Goal: Check status

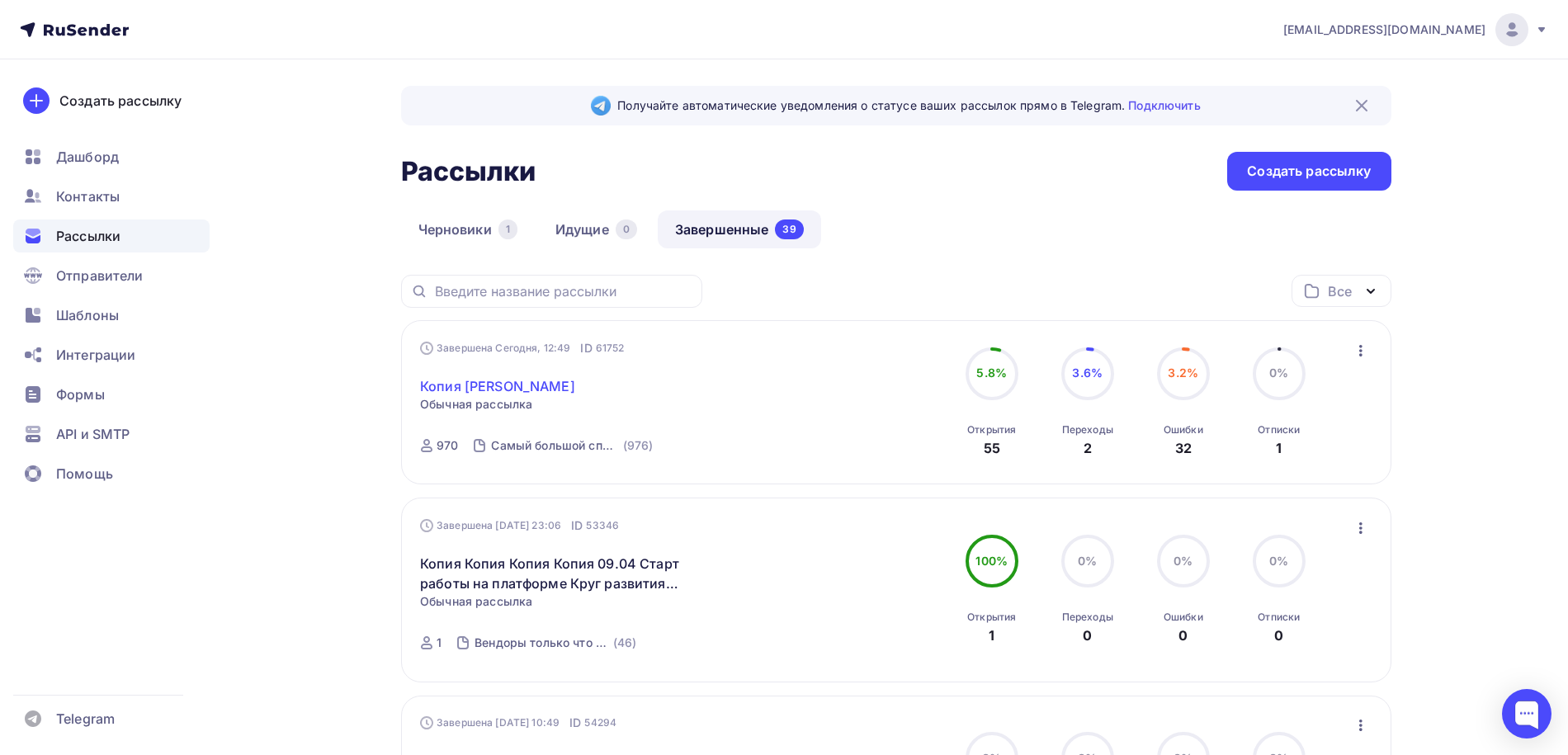
click at [496, 386] on link "Копия [PERSON_NAME]" at bounding box center [497, 386] width 155 height 20
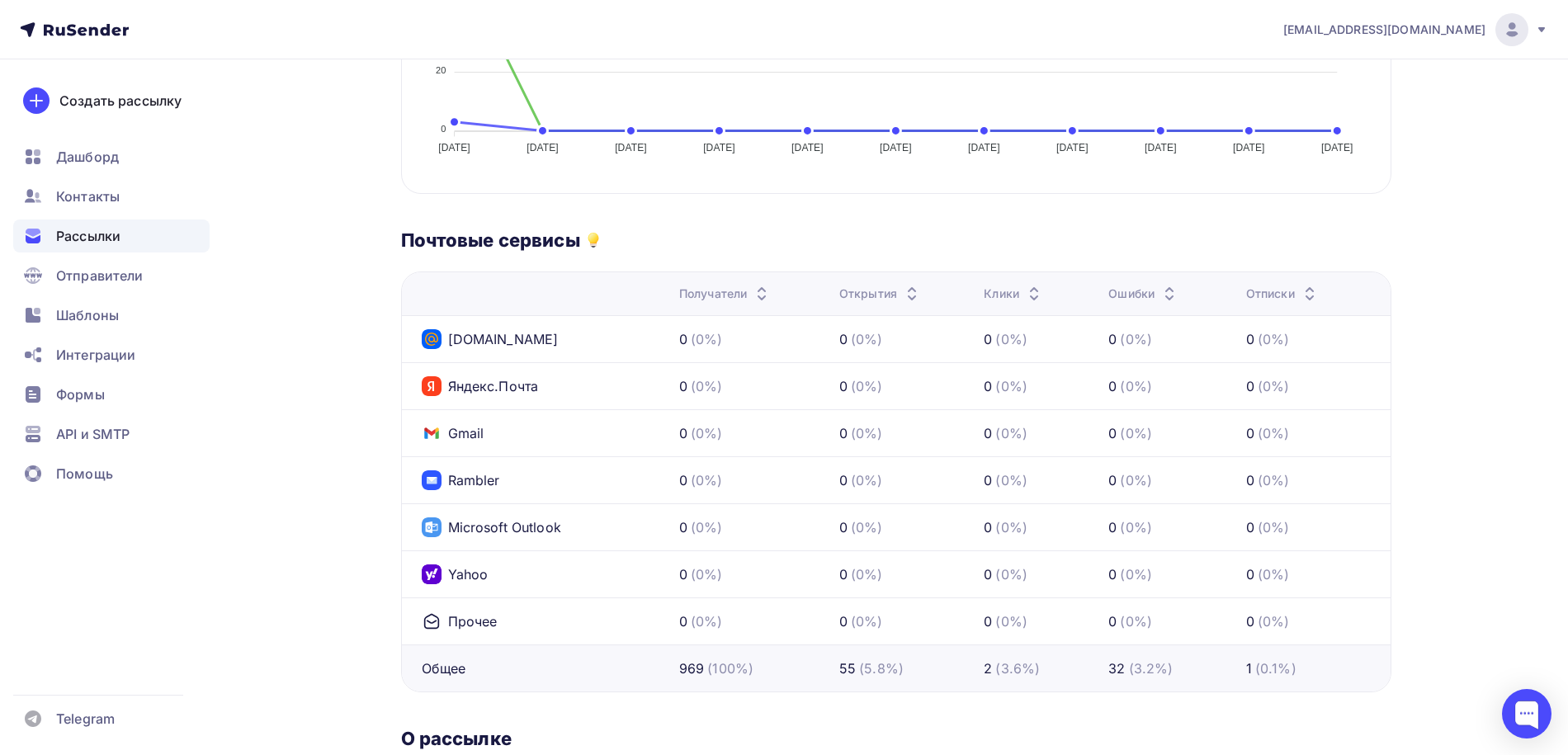
scroll to position [274, 0]
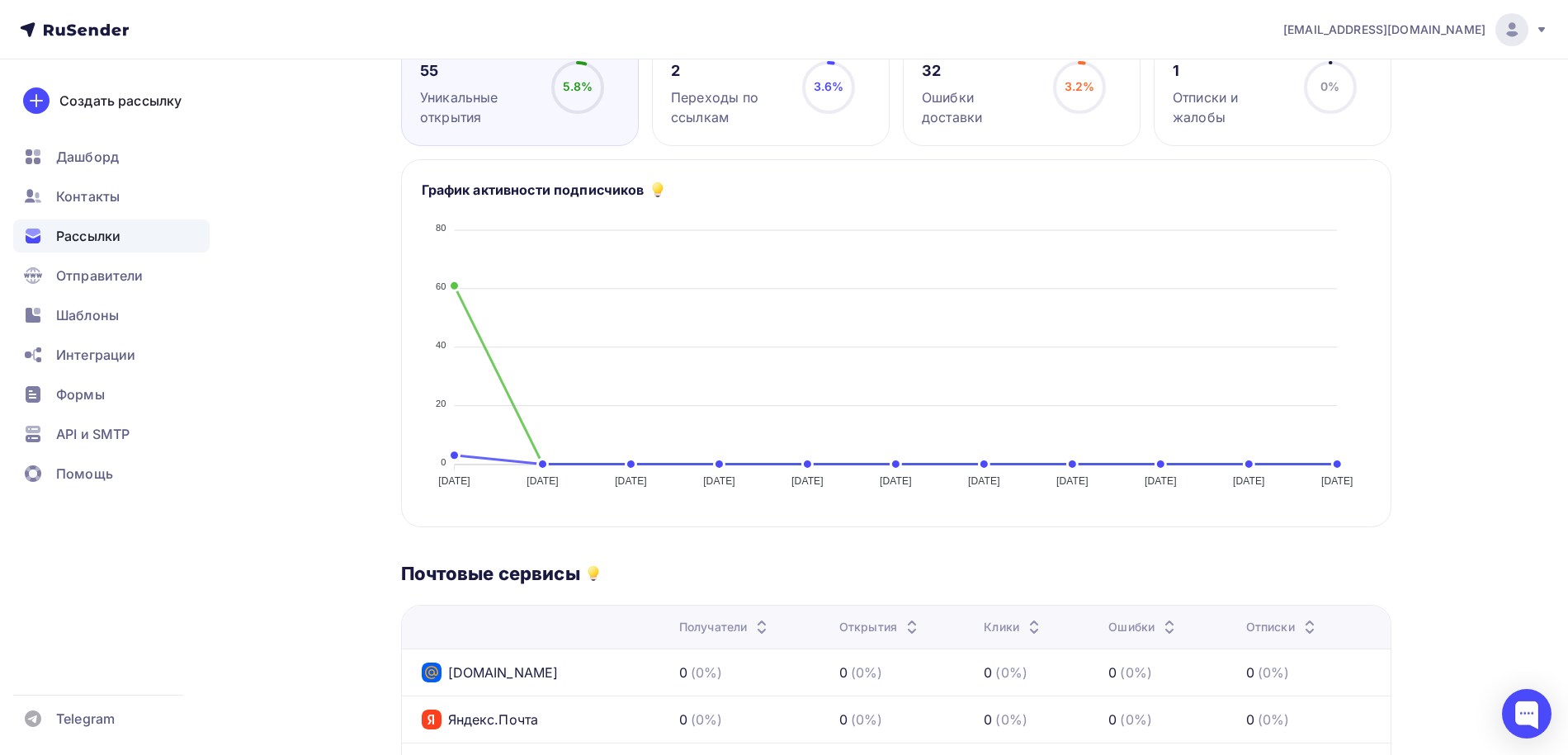
click at [1137, 625] on div "Ошибки" at bounding box center [1143, 627] width 71 height 16
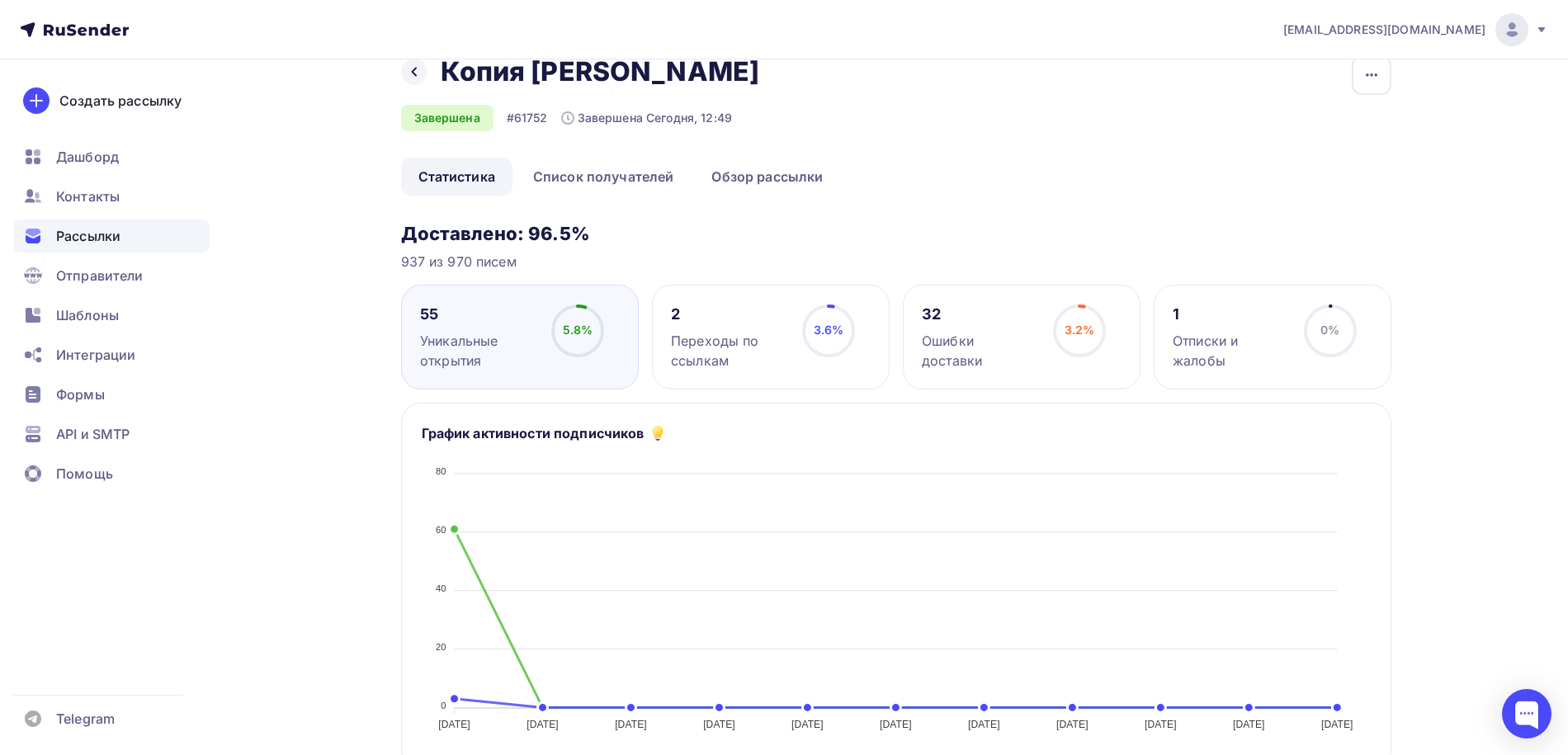
scroll to position [0, 0]
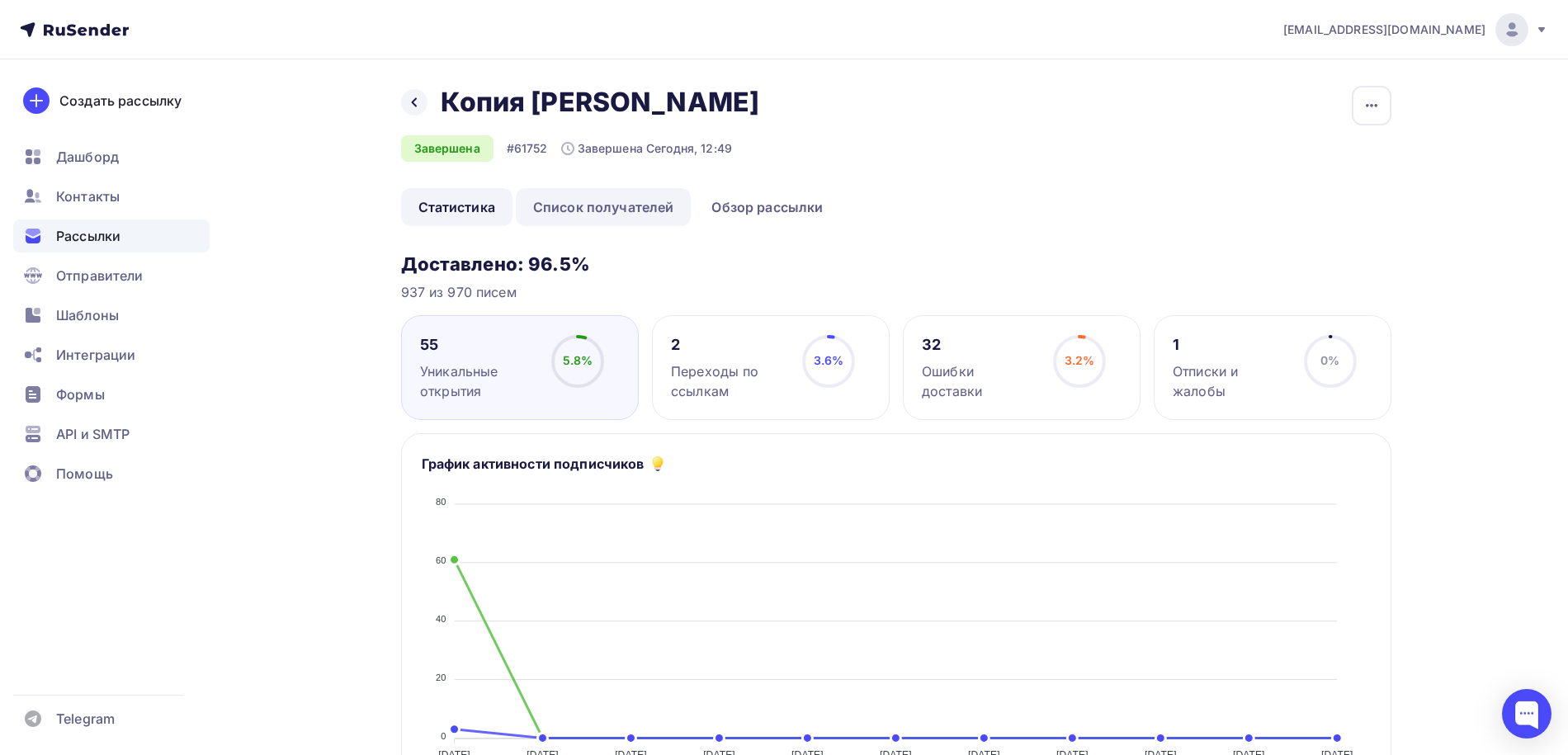
click at [626, 217] on link "Список получателей" at bounding box center [603, 207] width 176 height 38
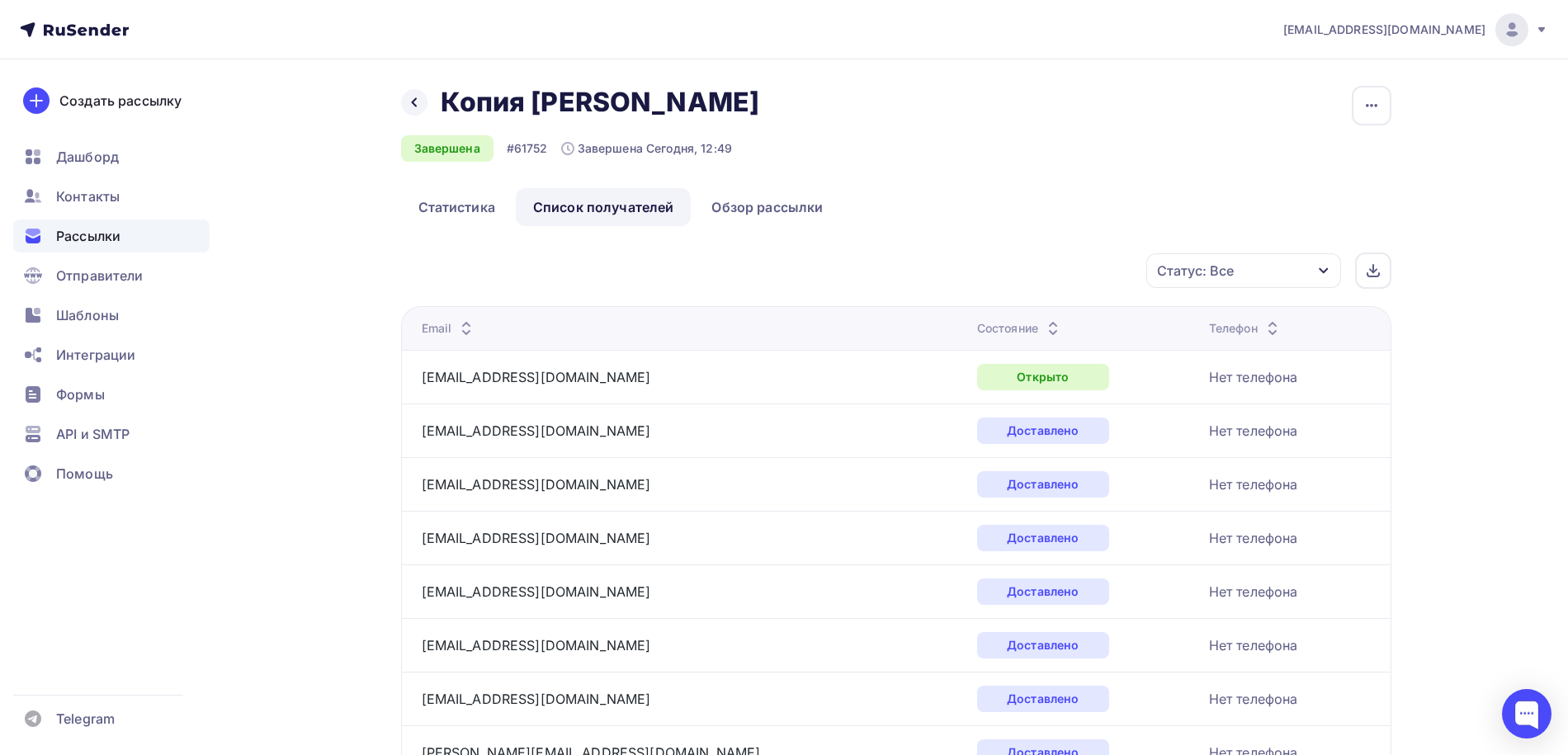
click at [977, 325] on div "Состояние" at bounding box center [1020, 328] width 85 height 16
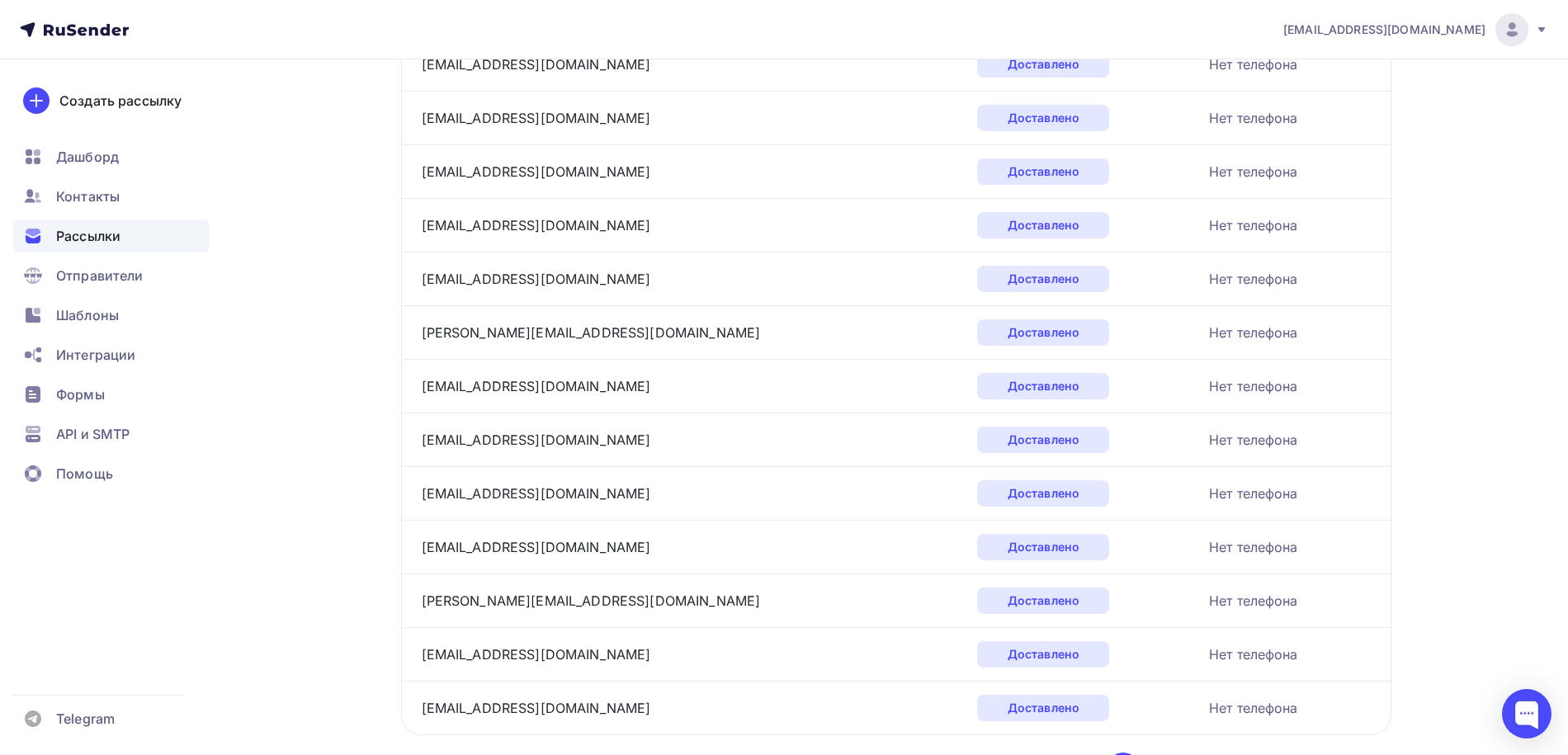
scroll to position [2392, 0]
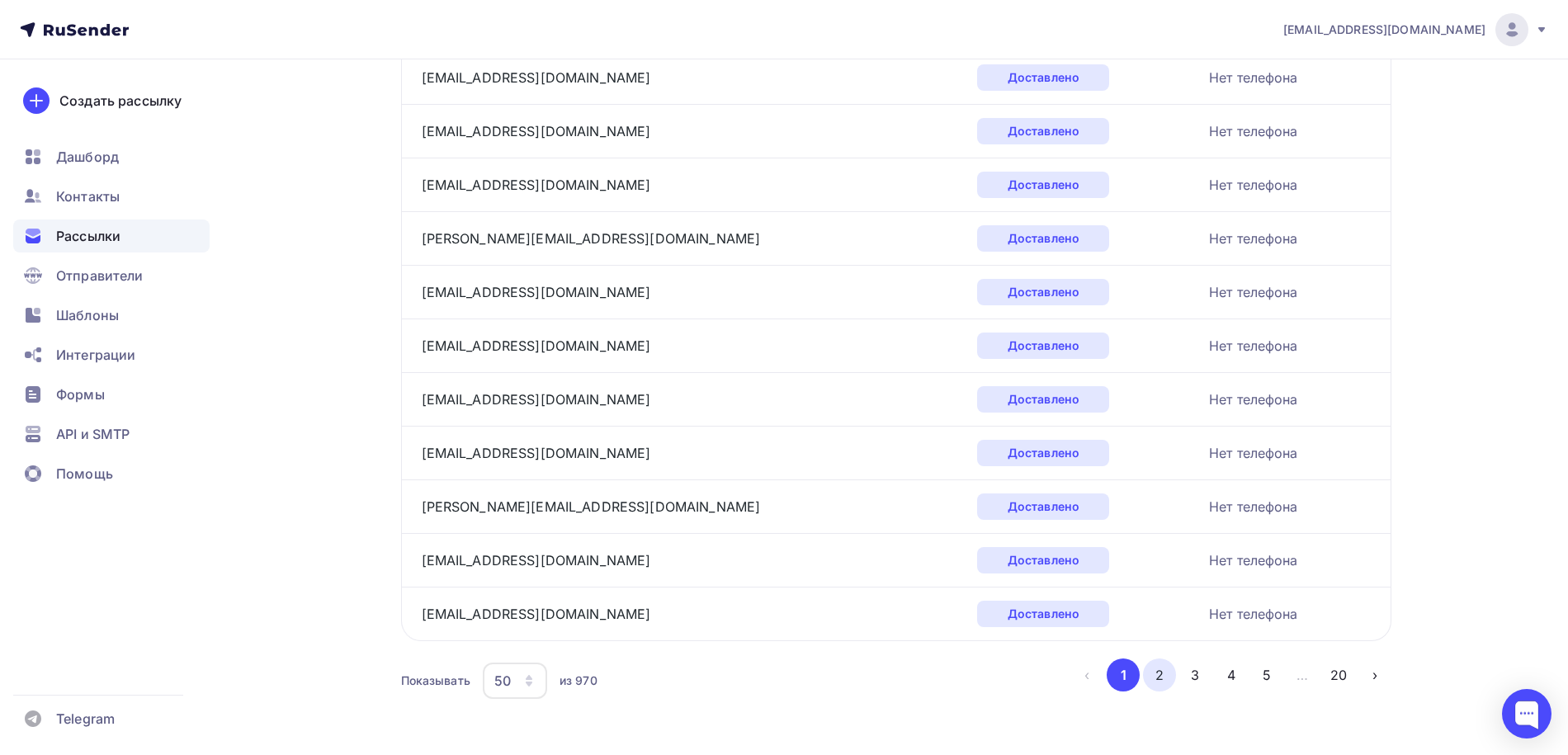
click at [1154, 659] on button "2" at bounding box center [1160, 675] width 33 height 33
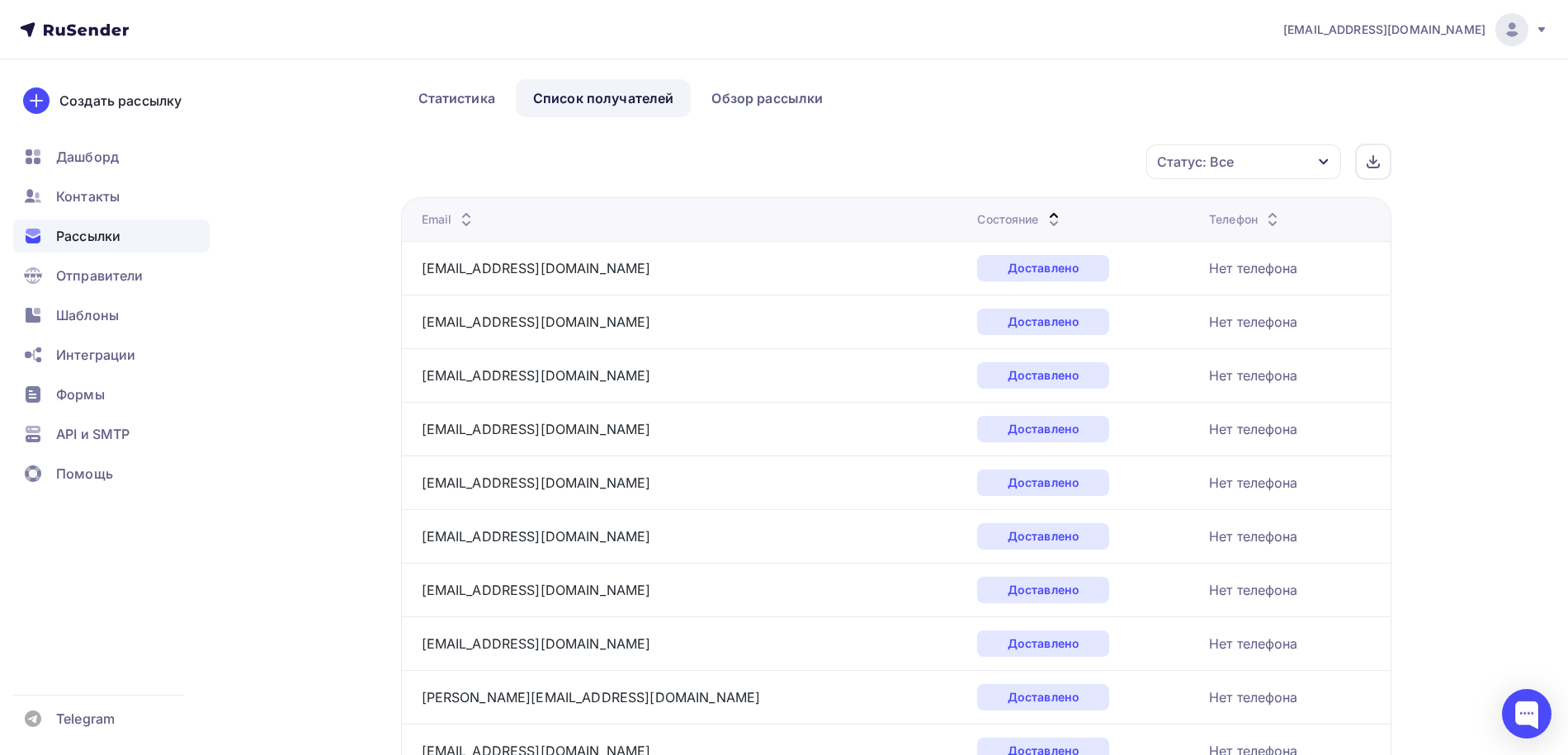
scroll to position [0, 0]
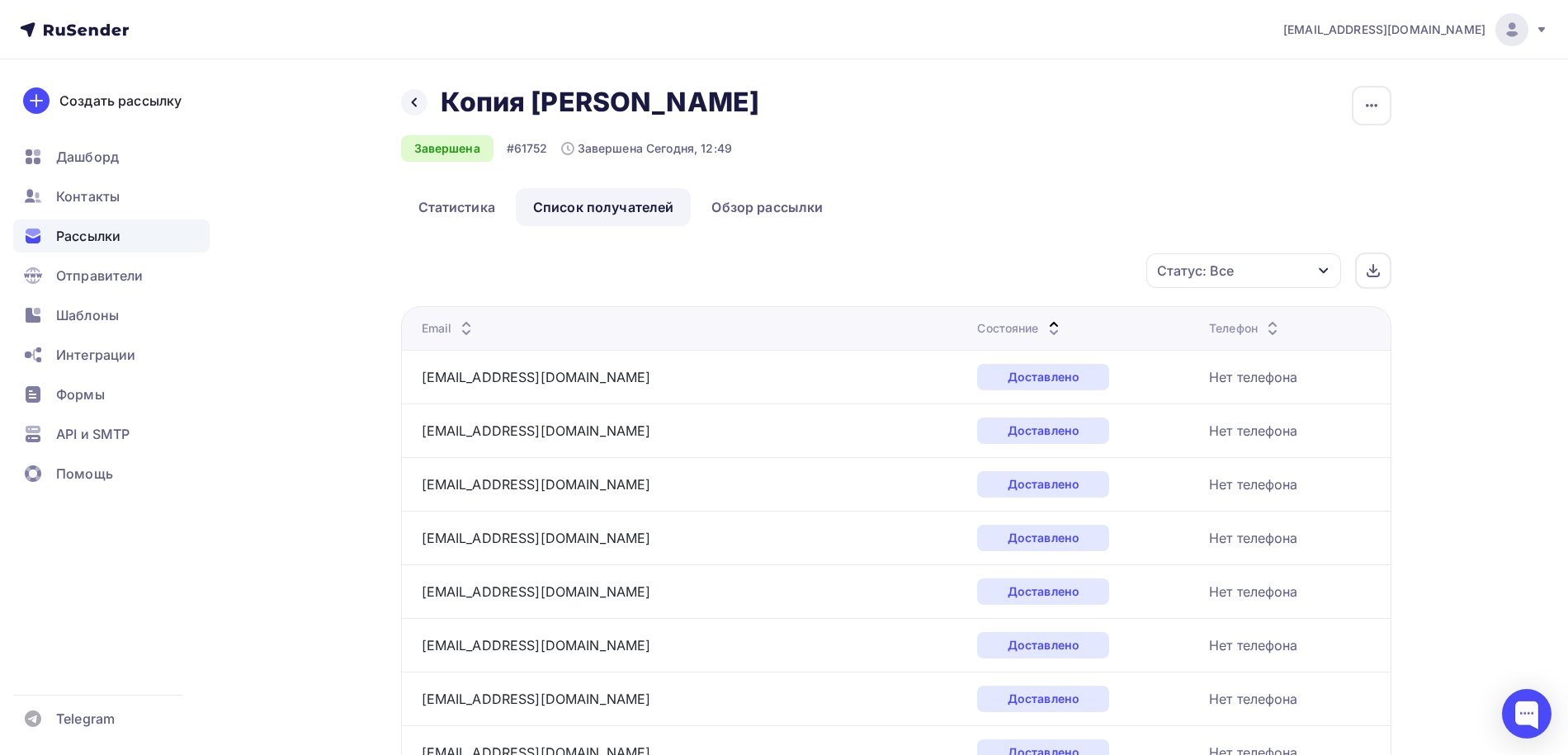
click at [977, 329] on div "Состояние" at bounding box center [1020, 328] width 85 height 16
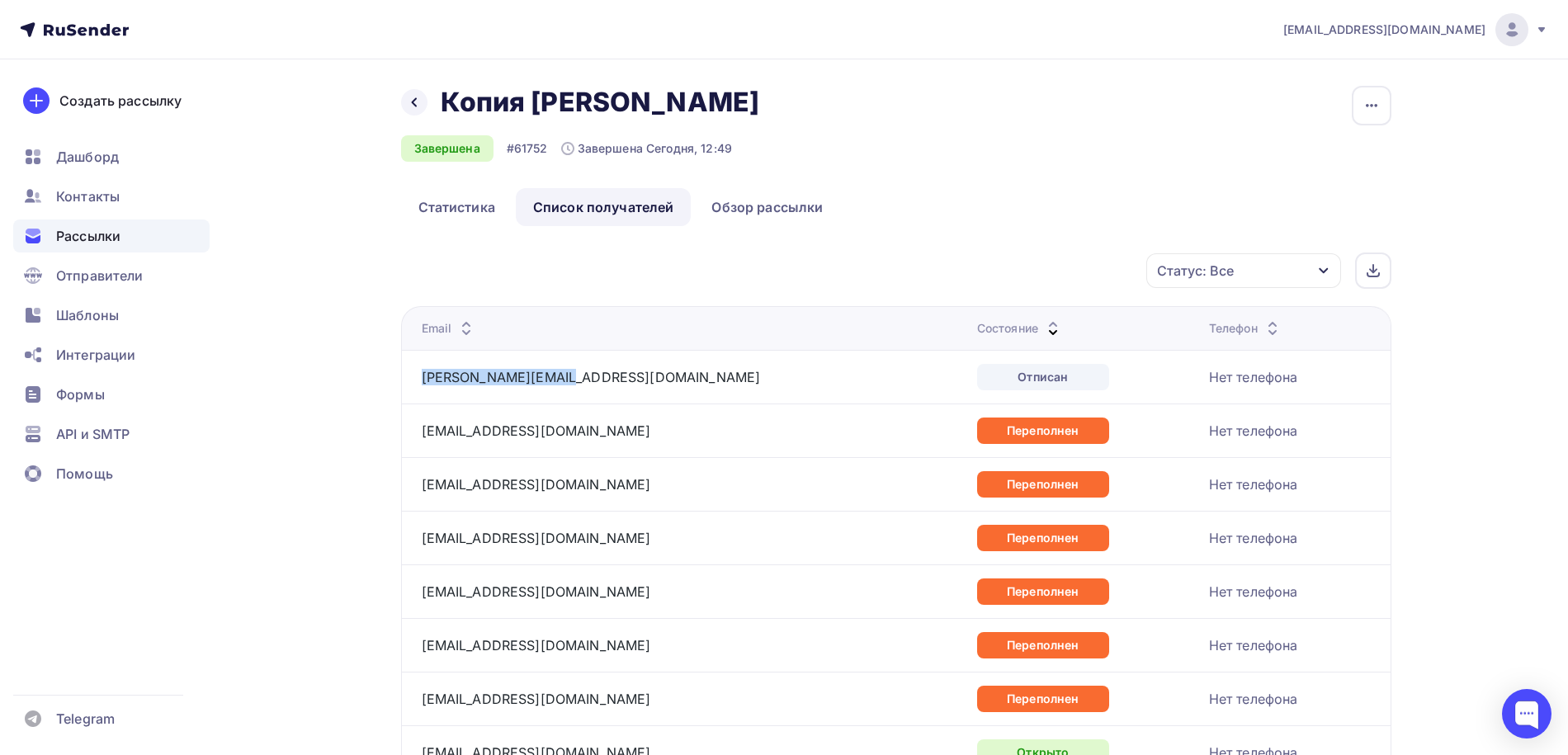
drag, startPoint x: 418, startPoint y: 379, endPoint x: 555, endPoint y: 382, distance: 137.0
click at [555, 382] on td "[PERSON_NAME][EMAIL_ADDRESS][DOMAIN_NAME]" at bounding box center [686, 377] width 570 height 53
copy link "[PERSON_NAME][EMAIL_ADDRESS][DOMAIN_NAME]"
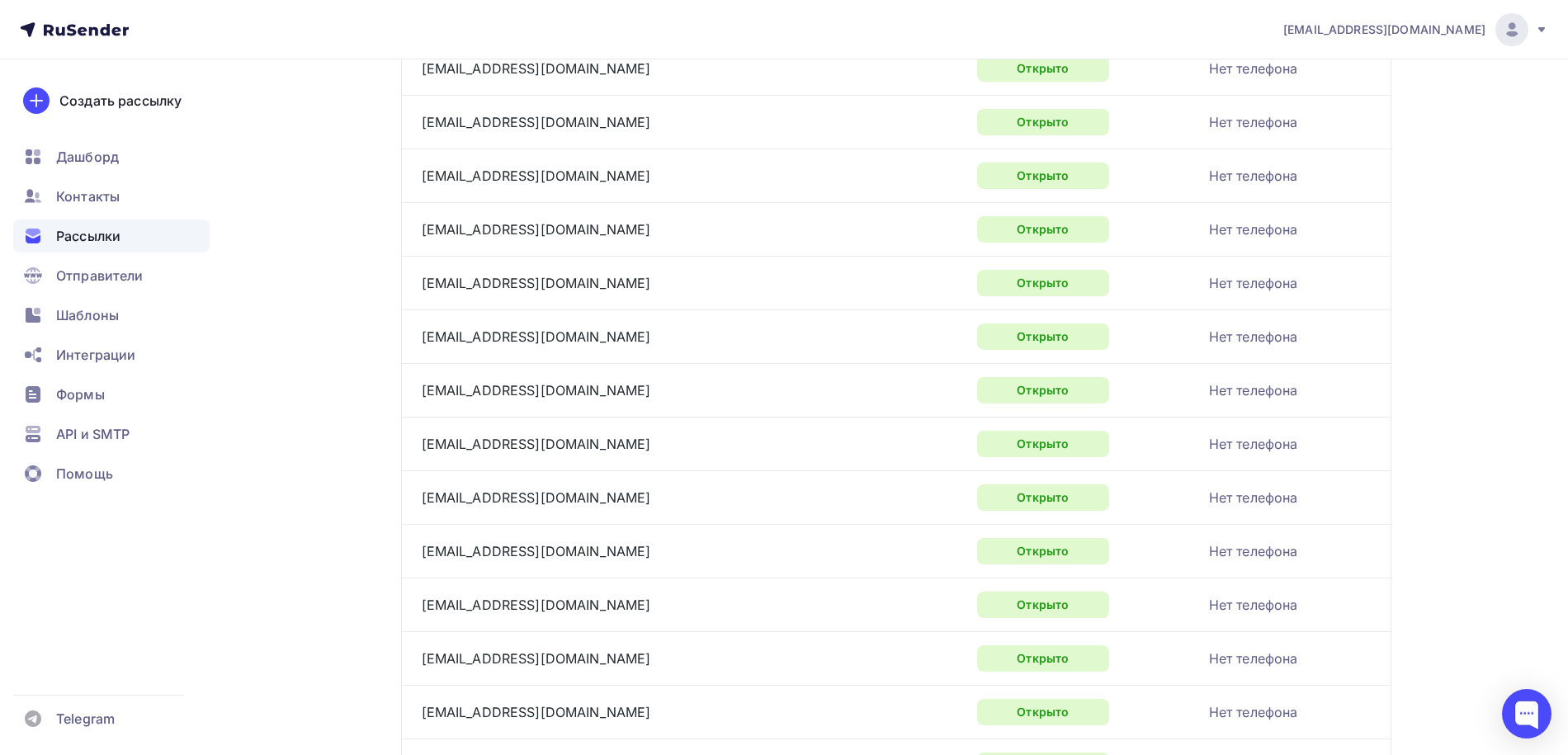
scroll to position [2392, 0]
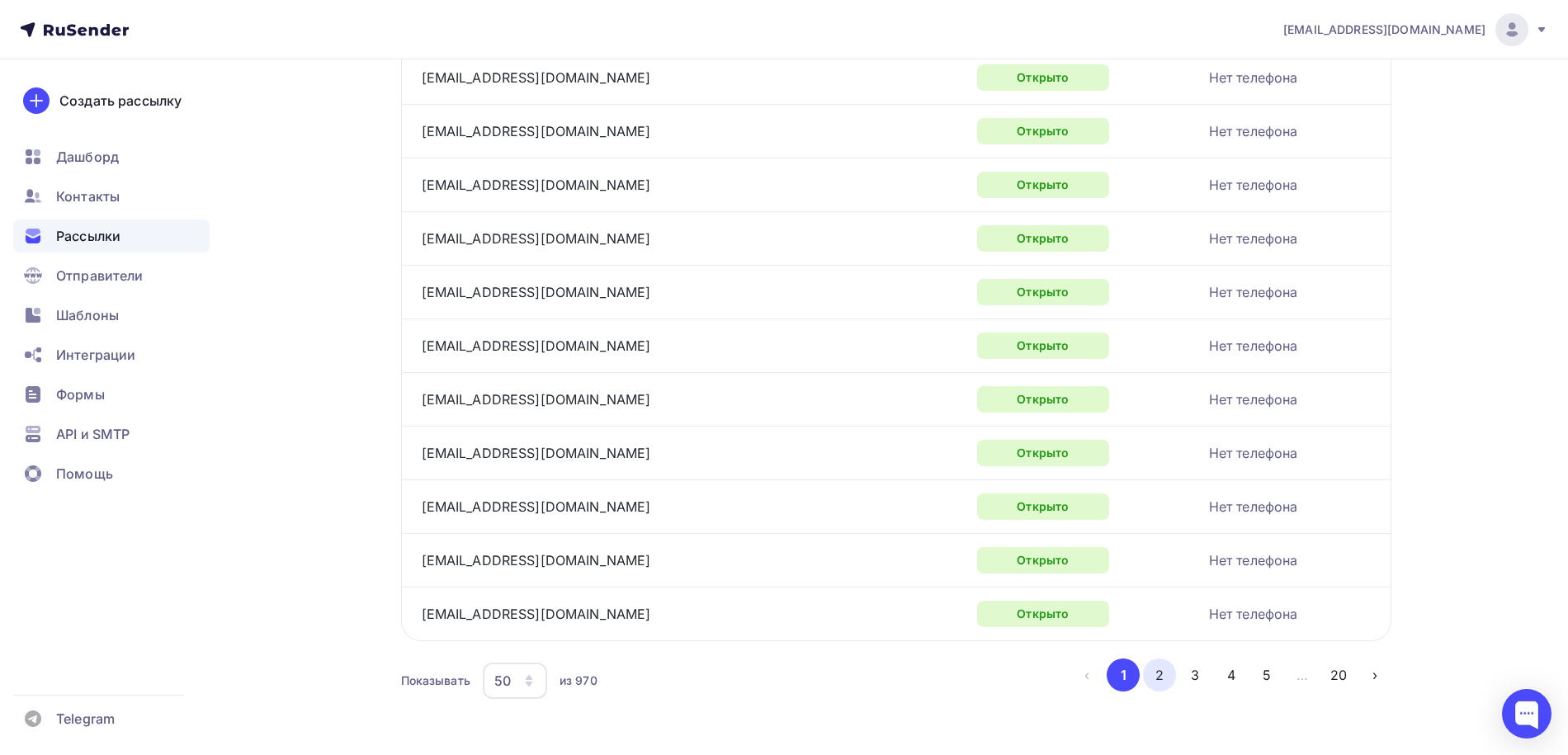
click at [1155, 659] on button "2" at bounding box center [1160, 675] width 33 height 33
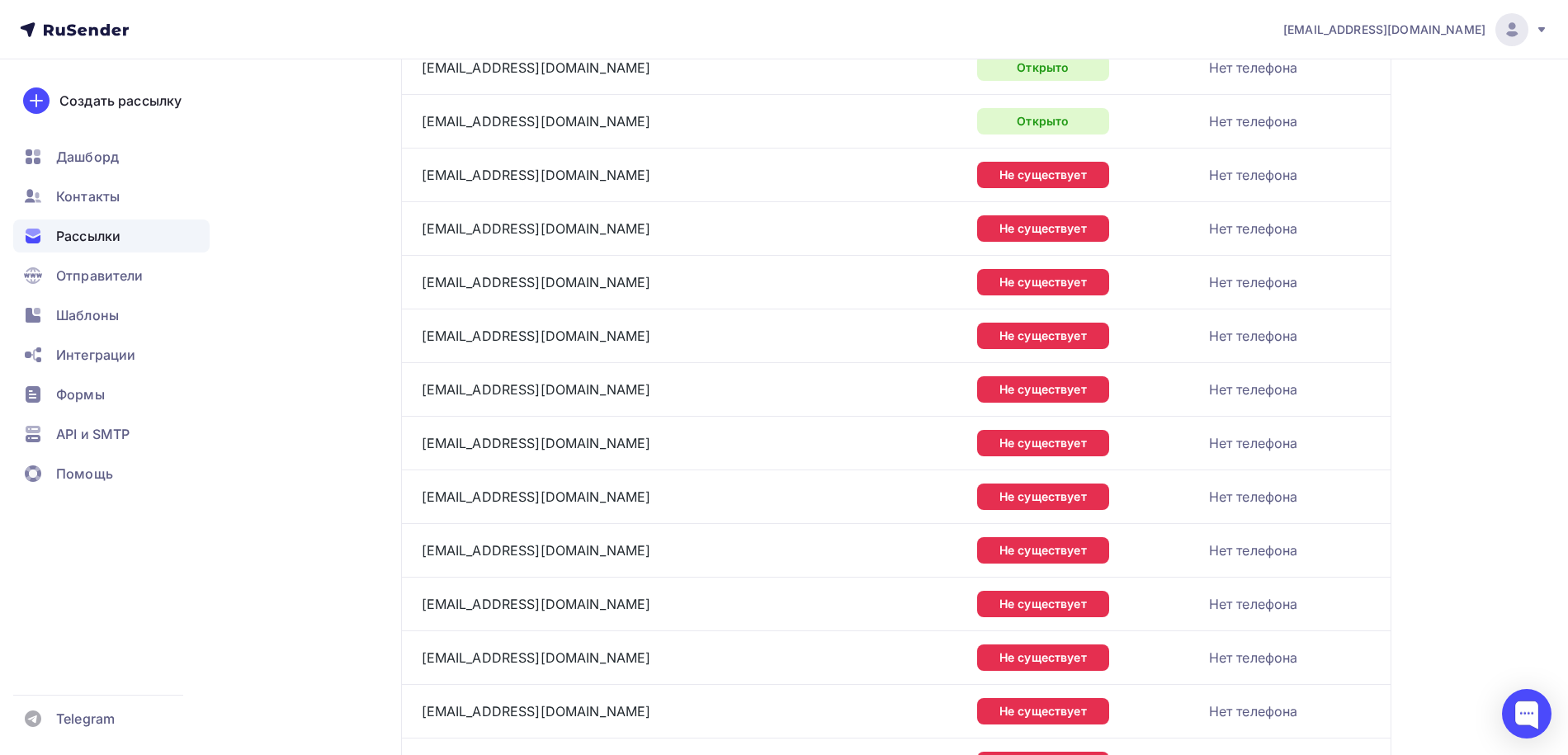
scroll to position [1007, 0]
drag, startPoint x: 414, startPoint y: 173, endPoint x: 534, endPoint y: 167, distance: 120.1
click at [525, 174] on td "[EMAIL_ADDRESS][DOMAIN_NAME]" at bounding box center [686, 175] width 570 height 53
copy link "[EMAIL_ADDRESS][DOMAIN_NAME]"
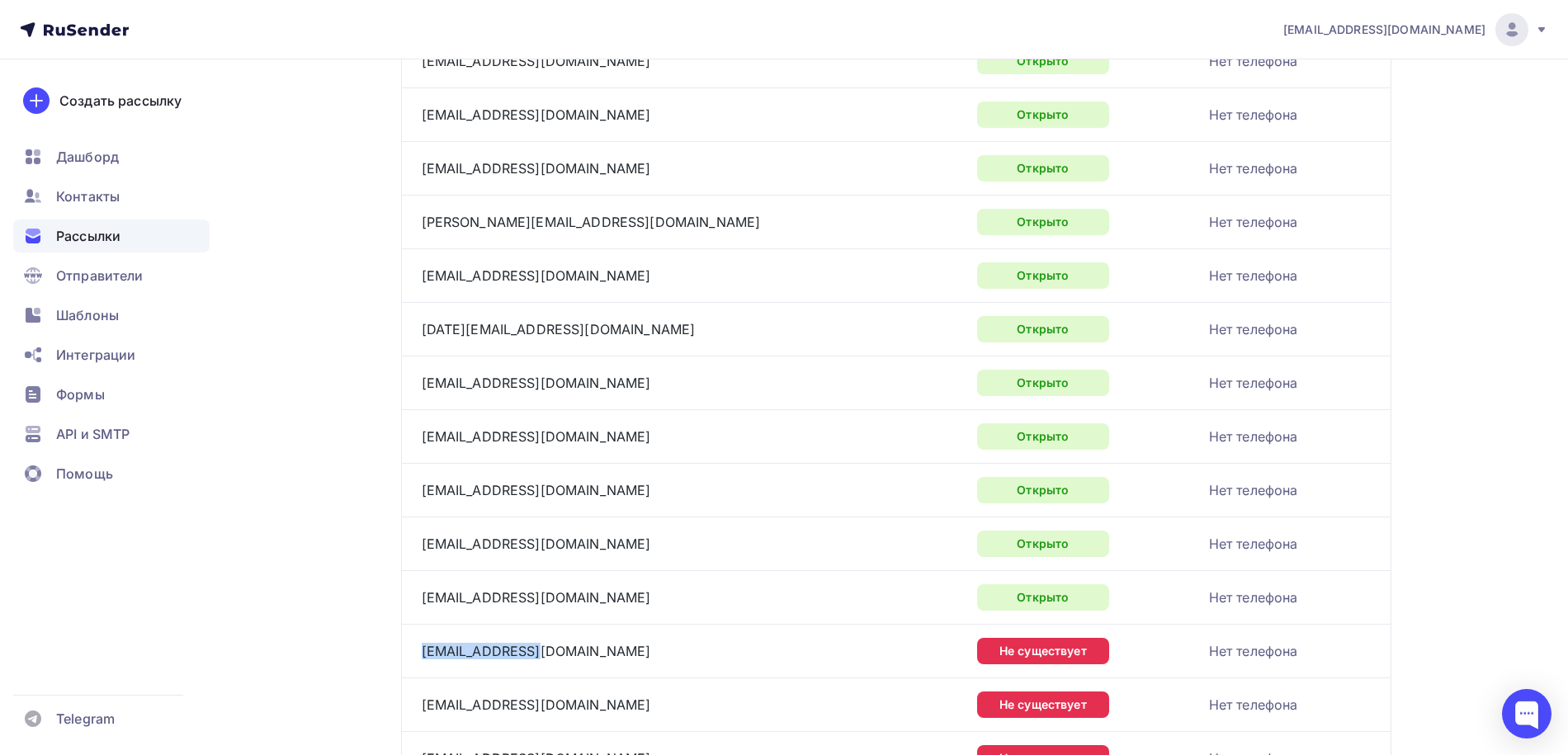
scroll to position [456, 0]
